Goal: Check status: Check status

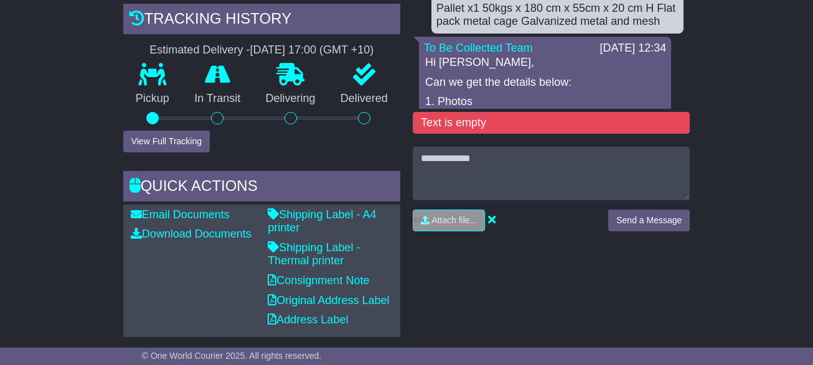
scroll to position [498, 0]
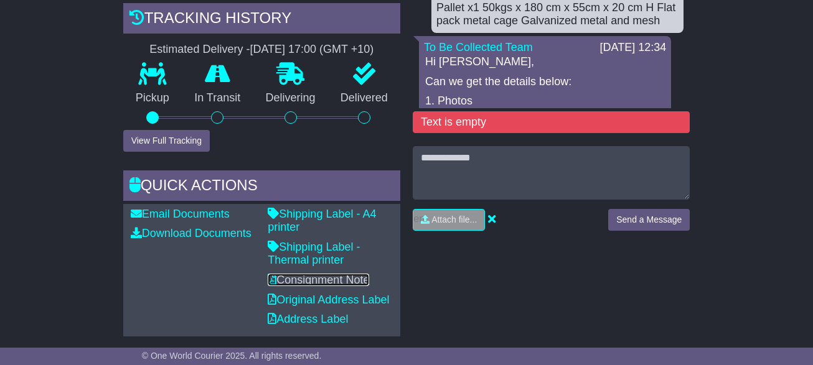
click at [305, 279] on link "Consignment Note" at bounding box center [318, 280] width 101 height 12
click at [317, 299] on link "Original Address Label" at bounding box center [328, 300] width 121 height 12
click at [306, 315] on link "Address Label" at bounding box center [308, 319] width 80 height 12
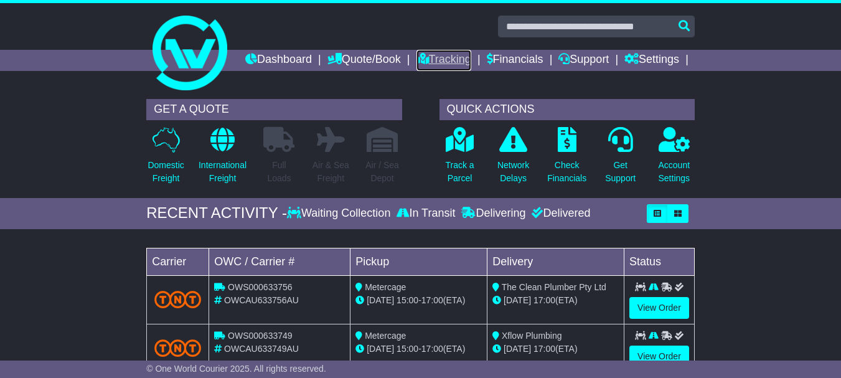
click at [471, 57] on link "Tracking" at bounding box center [443, 60] width 55 height 21
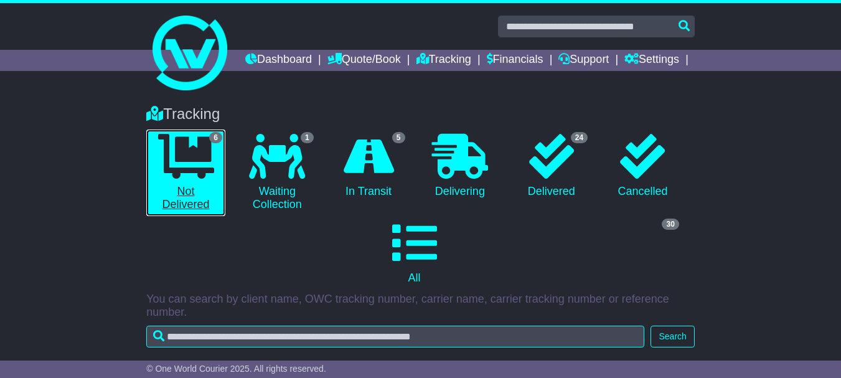
click at [184, 172] on icon at bounding box center [186, 156] width 56 height 45
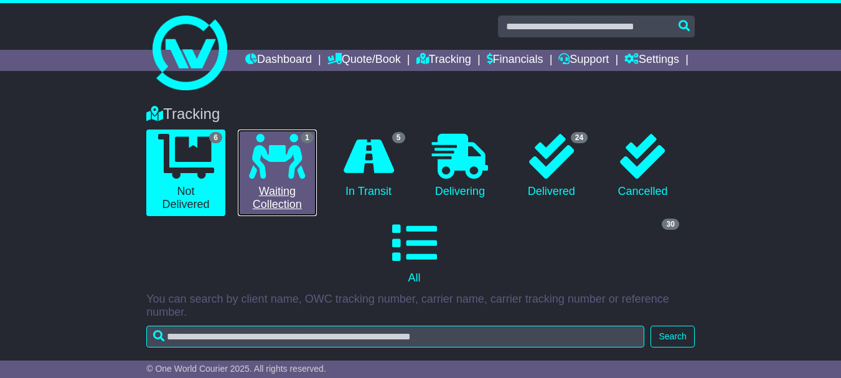
click at [278, 179] on icon at bounding box center [277, 156] width 56 height 45
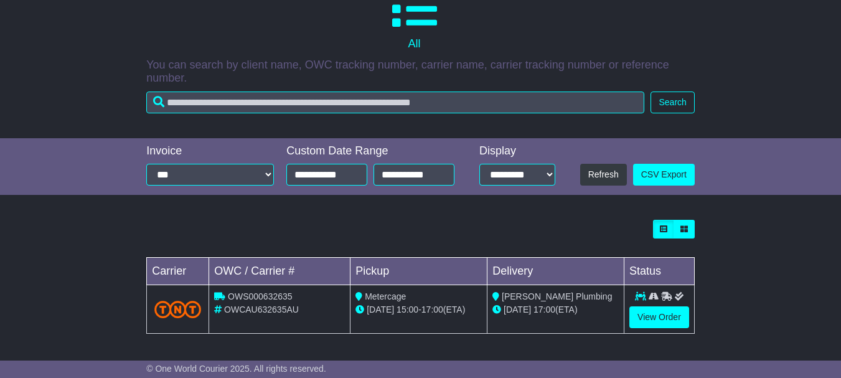
scroll to position [255, 0]
click at [659, 314] on link "View Order" at bounding box center [659, 317] width 60 height 22
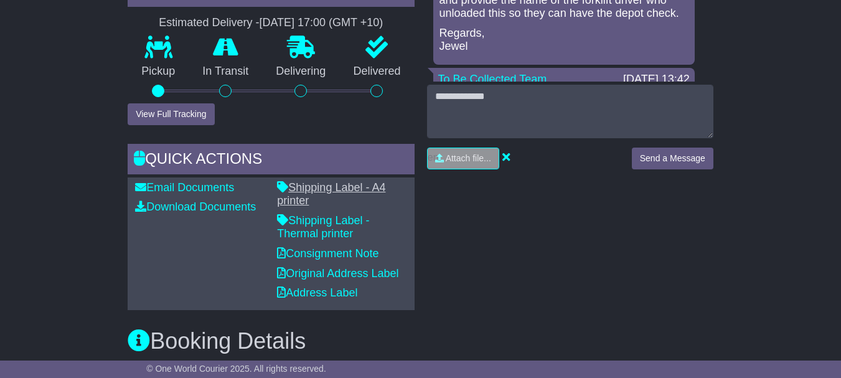
scroll to position [560, 0]
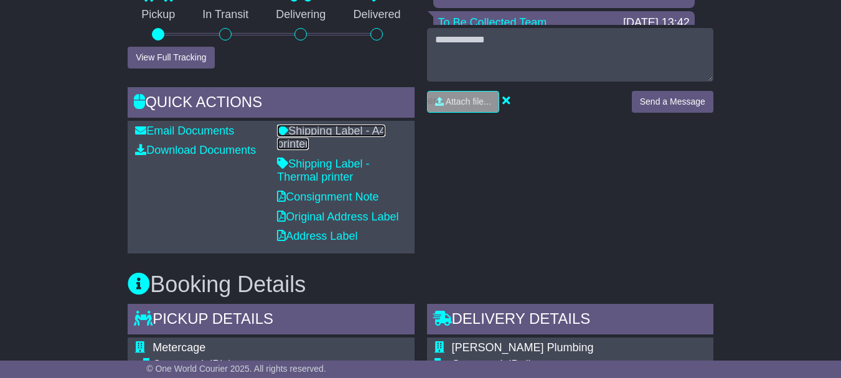
click at [326, 149] on link "Shipping Label - A4 printer" at bounding box center [331, 137] width 108 height 26
